Goal: Task Accomplishment & Management: Manage account settings

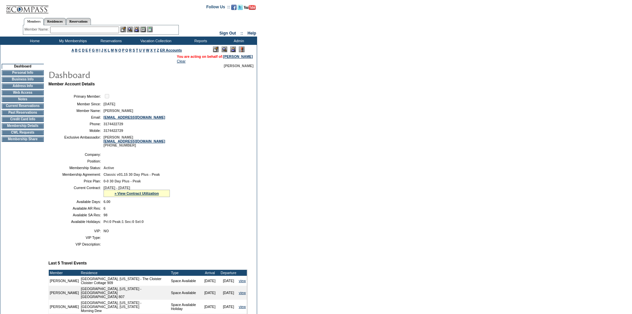
click at [231, 47] on img at bounding box center [233, 49] width 6 height 6
click at [17, 107] on td "Current Reservations" at bounding box center [23, 105] width 42 height 5
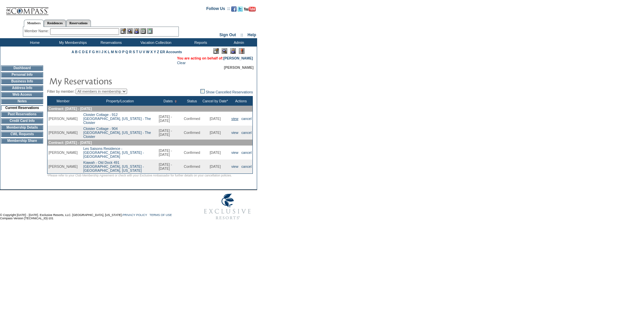
click at [232, 119] on link "view" at bounding box center [234, 118] width 7 height 4
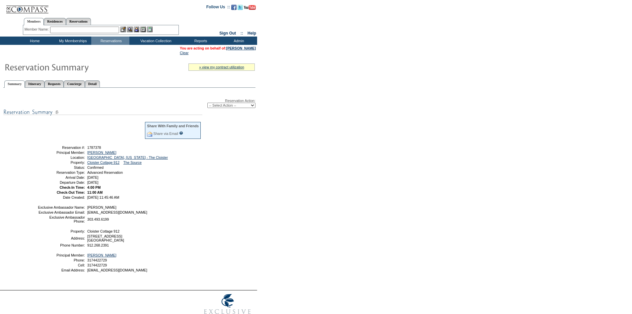
click at [211, 108] on select "-- Select Action -- Modify Reservation Dates Modify Reservation Cost Modify Occ…" at bounding box center [231, 105] width 48 height 5
select select "ChangeDates"
click at [207, 104] on select "-- Select Action -- Modify Reservation Dates Modify Reservation Cost Modify Occ…" at bounding box center [231, 105] width 48 height 5
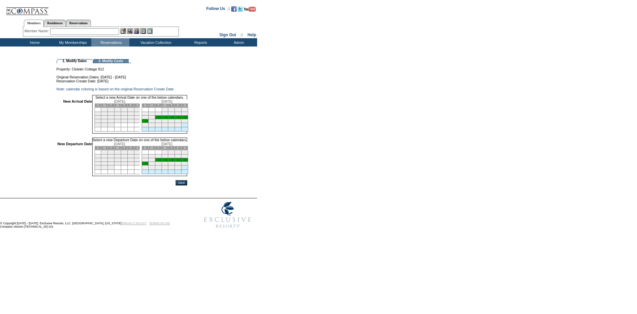
click at [161, 119] on link "14" at bounding box center [159, 116] width 3 height 3
click at [188, 162] on link "18" at bounding box center [186, 160] width 3 height 3
